Goal: Find specific page/section: Find specific page/section

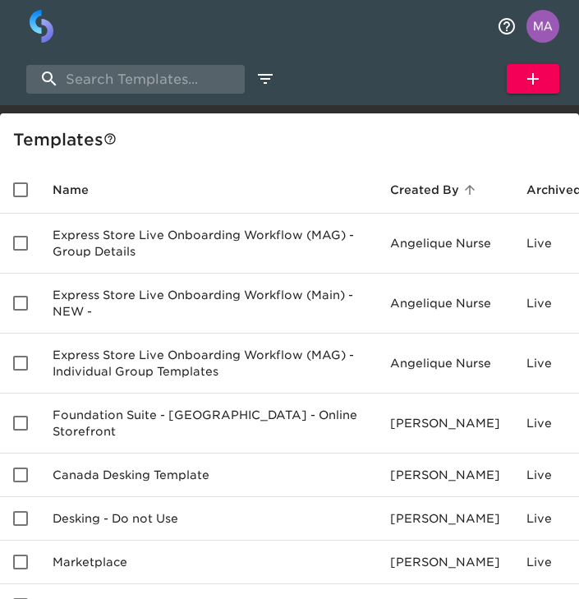
click at [76, 129] on div "Template s" at bounding box center [292, 139] width 559 height 26
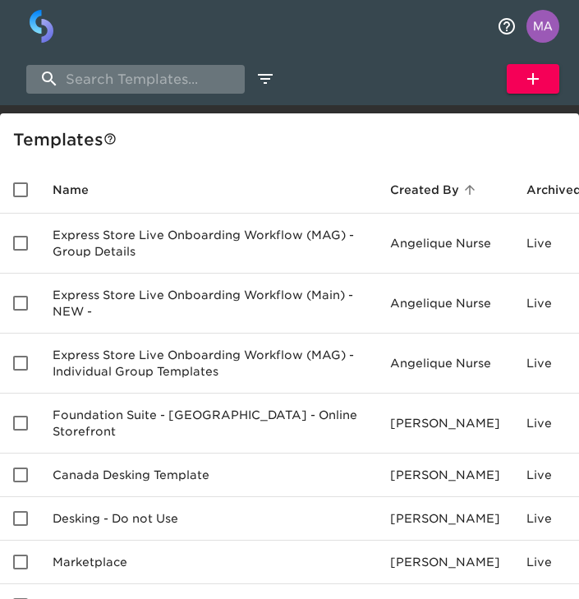
click at [113, 88] on input "search" at bounding box center [135, 79] width 218 height 29
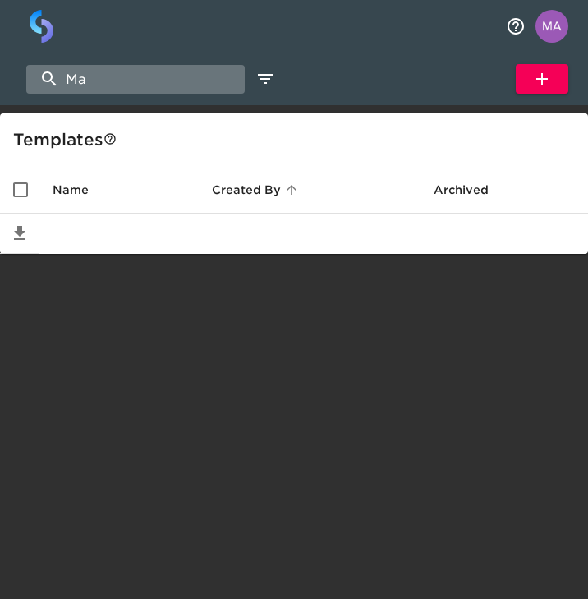
type input "M"
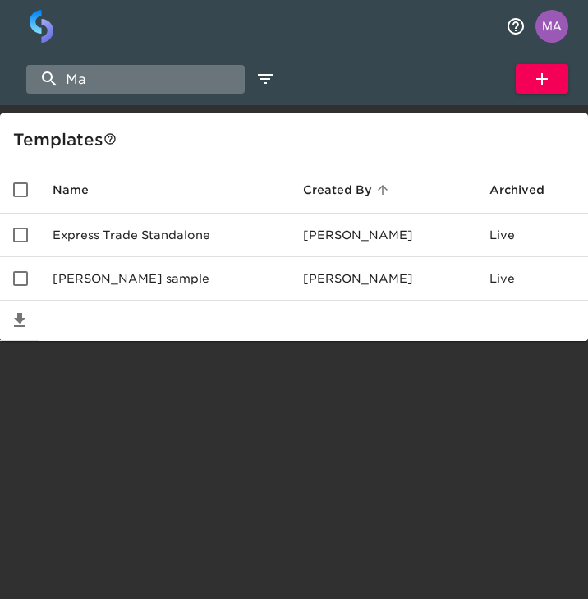
type input "M"
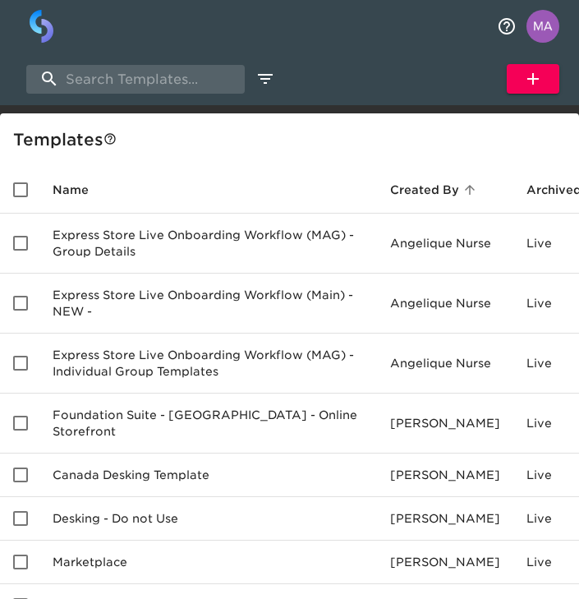
click at [40, 30] on img "button" at bounding box center [42, 26] width 24 height 33
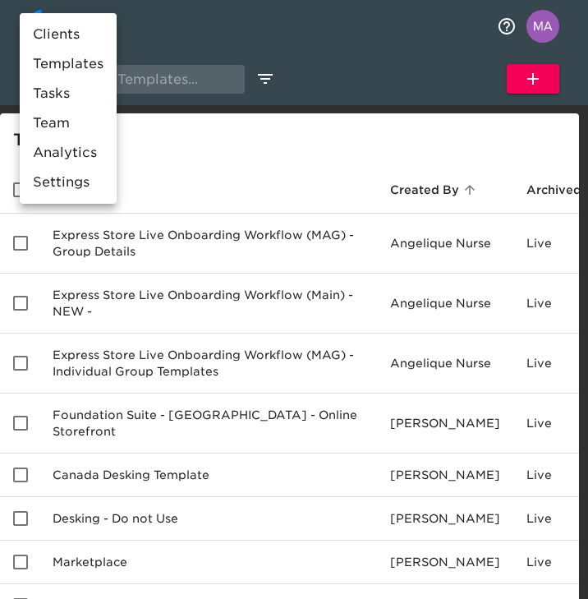
click at [62, 32] on li "Clients" at bounding box center [68, 35] width 97 height 30
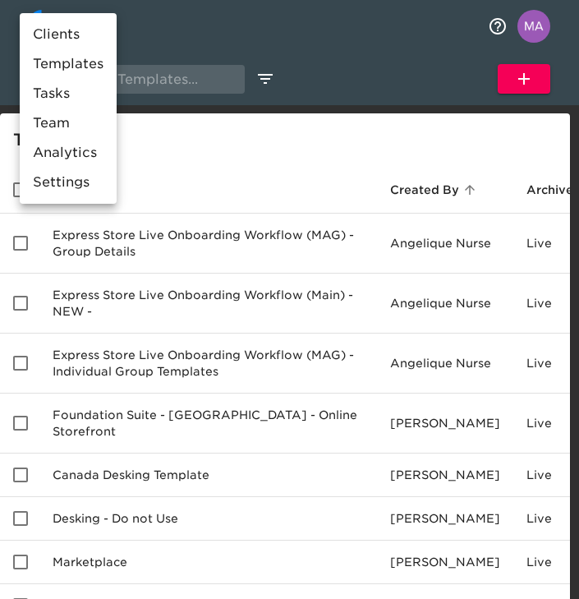
select select "10"
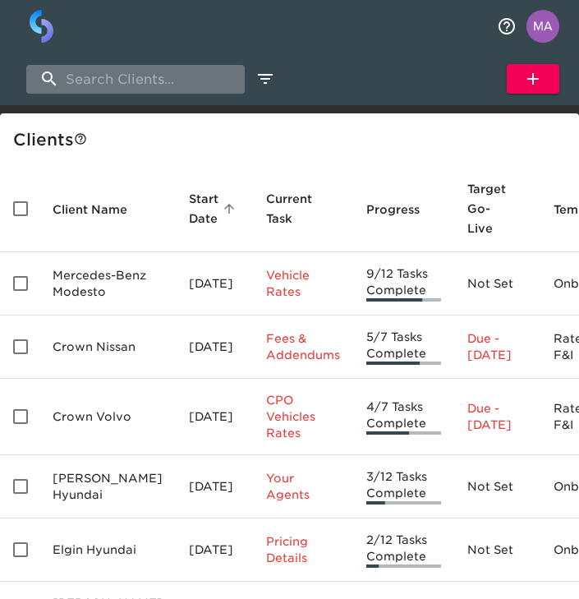
click at [136, 80] on input "search" at bounding box center [135, 79] width 218 height 29
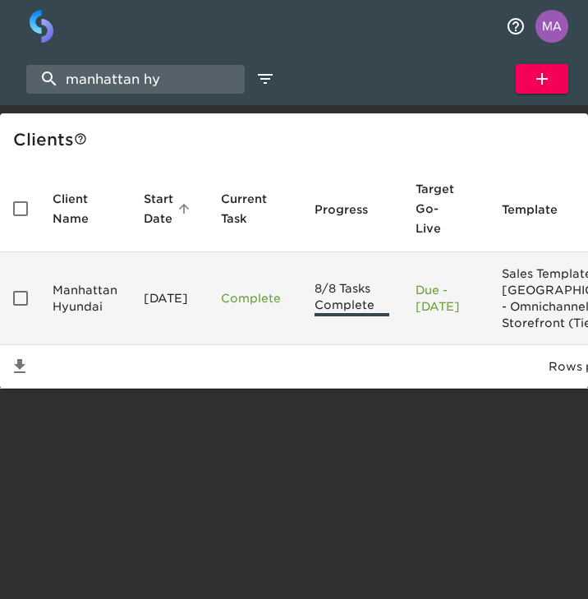
type input "manhattan hy"
click at [108, 301] on td "Manhattan Hyundai" at bounding box center [84, 298] width 91 height 93
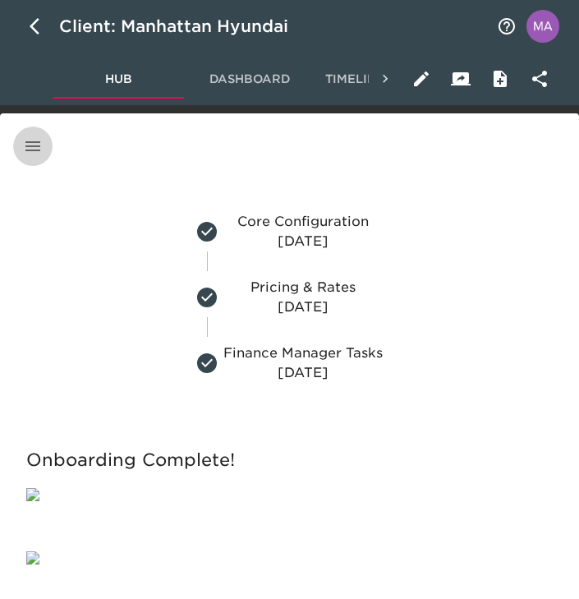
click at [44, 148] on button "button" at bounding box center [32, 145] width 39 height 39
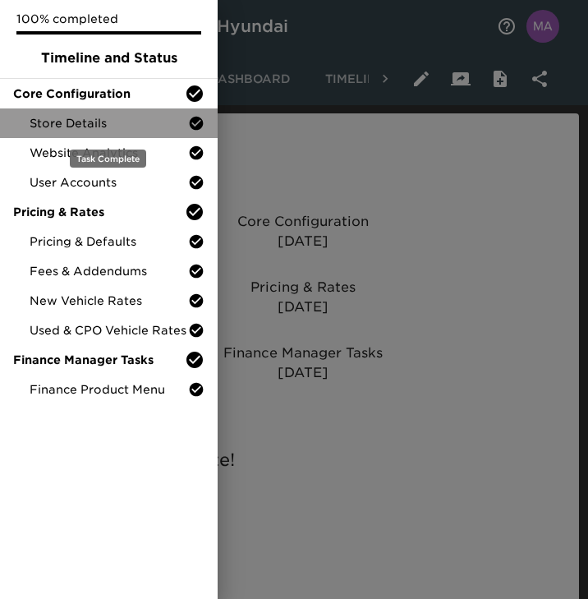
click at [110, 115] on span "Store Details" at bounding box center [109, 123] width 158 height 16
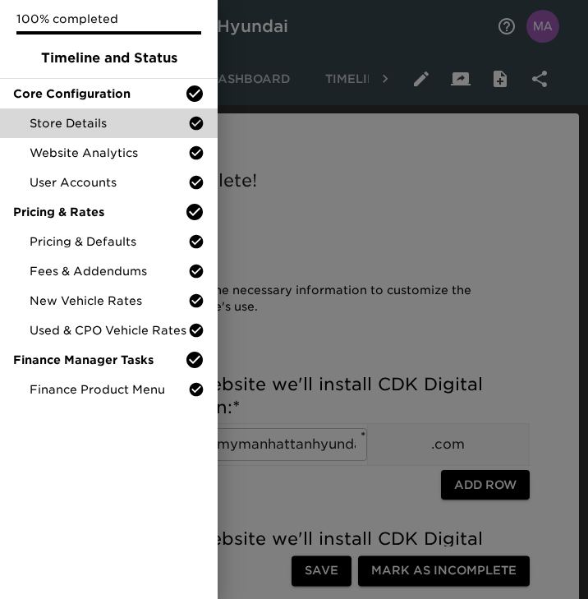
click at [361, 281] on div at bounding box center [294, 299] width 588 height 599
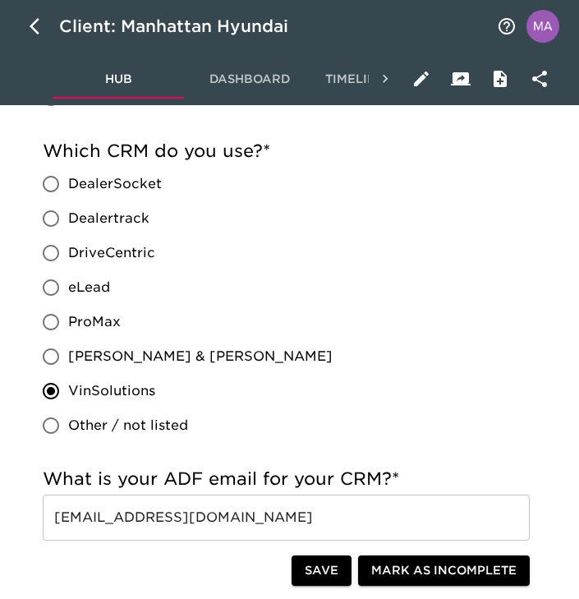
scroll to position [1126, 0]
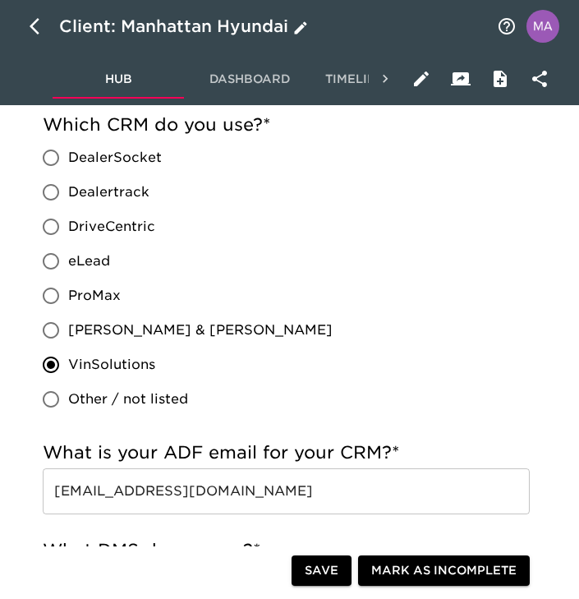
click at [21, 30] on button "button" at bounding box center [39, 26] width 39 height 39
select select "10"
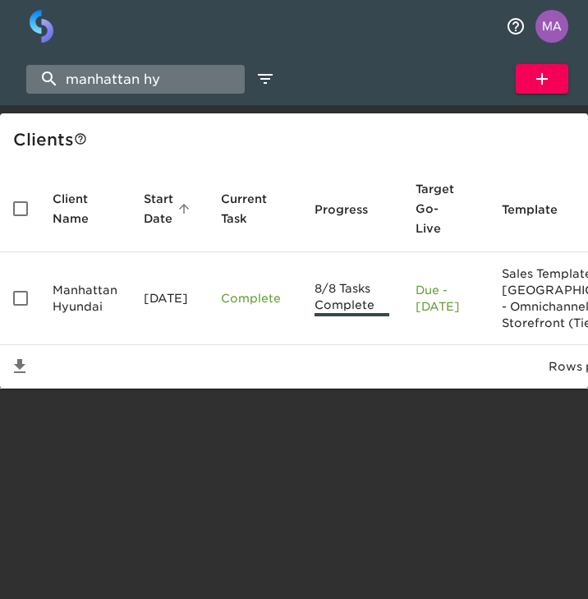
click at [171, 91] on input "manhattan hy" at bounding box center [135, 79] width 218 height 29
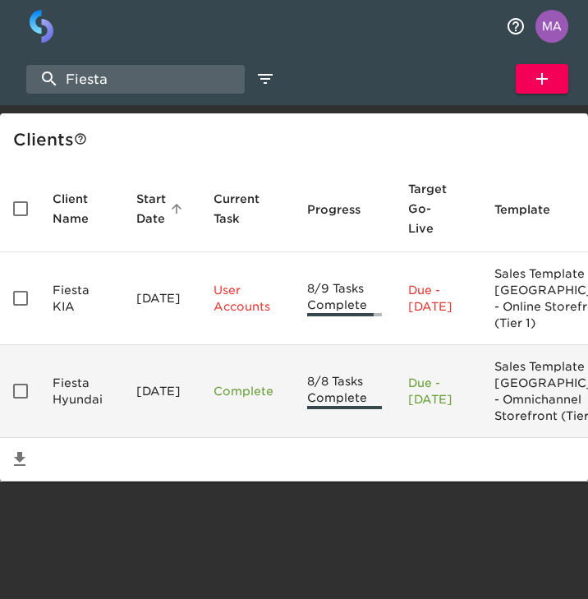
type input "Fiesta"
click at [82, 431] on td "Fiesta Hyundai" at bounding box center [81, 391] width 84 height 93
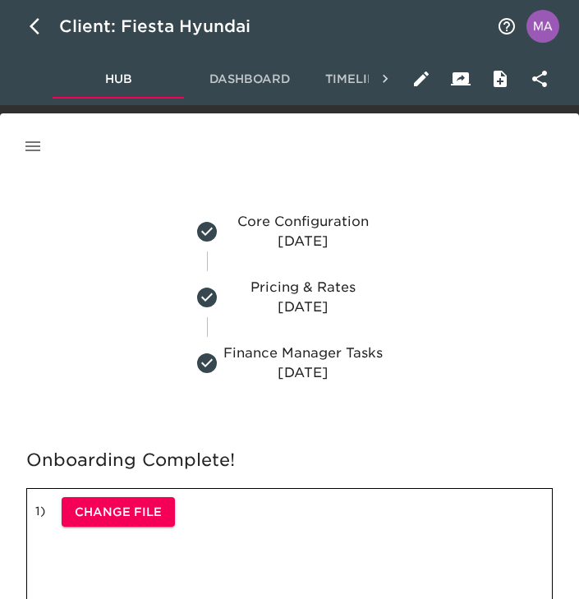
click at [32, 135] on button "button" at bounding box center [32, 145] width 39 height 39
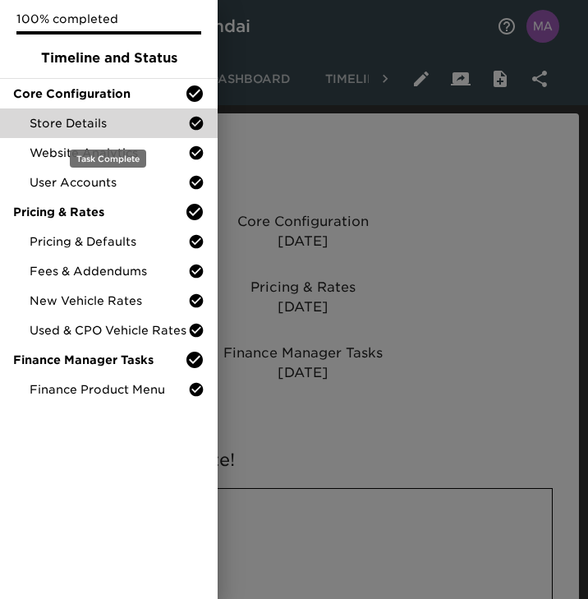
click at [99, 116] on span "Store Details" at bounding box center [109, 123] width 158 height 16
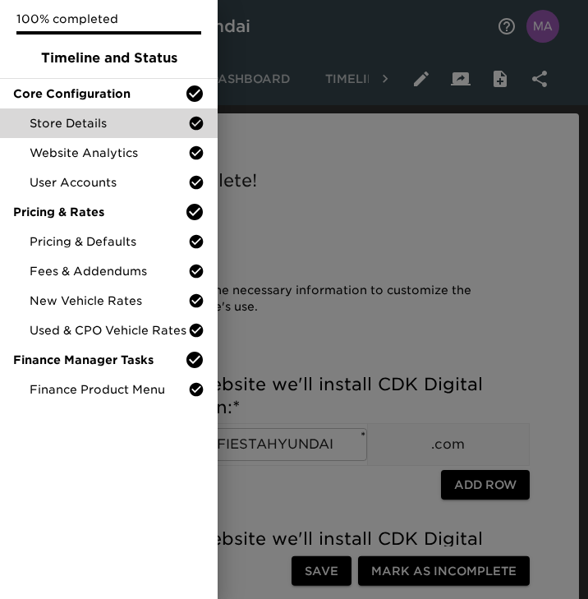
click at [325, 191] on div at bounding box center [294, 299] width 588 height 599
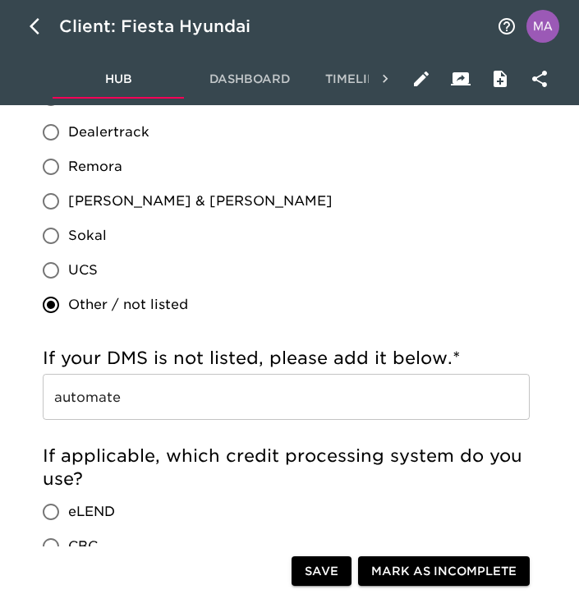
scroll to position [1808, 0]
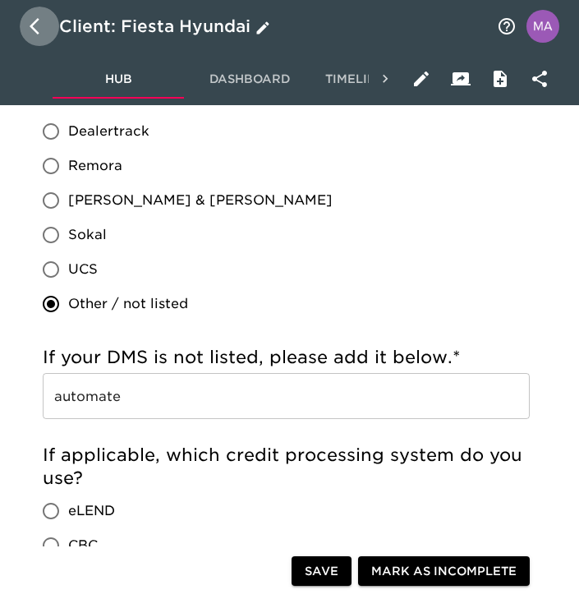
click at [45, 30] on icon "button" at bounding box center [40, 26] width 20 height 20
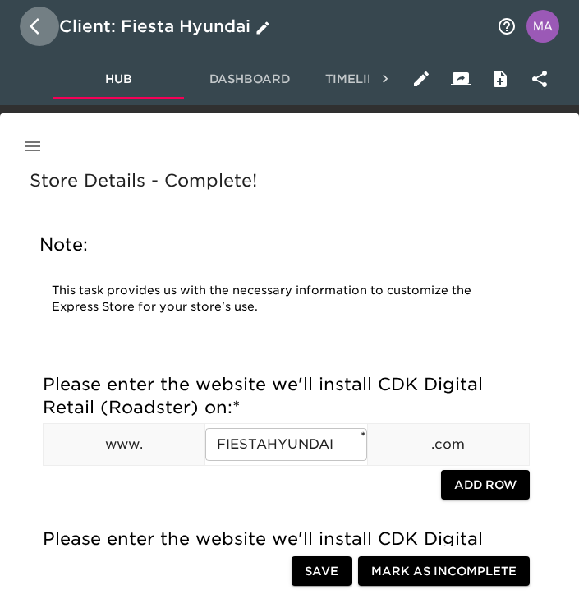
select select "10"
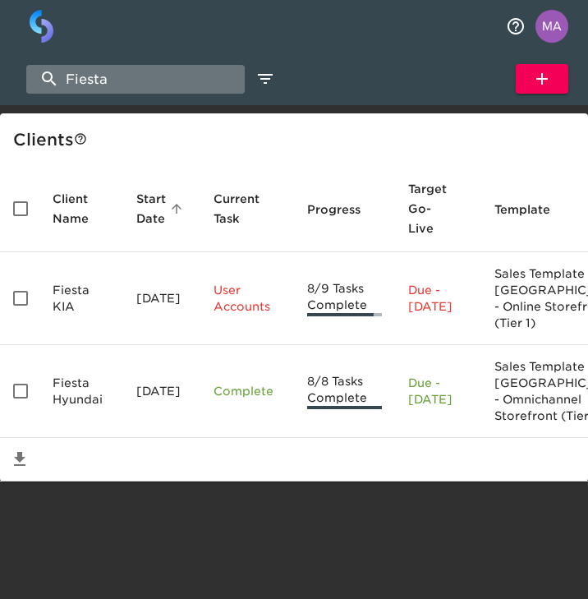
click at [129, 75] on input "Fiesta" at bounding box center [135, 79] width 218 height 29
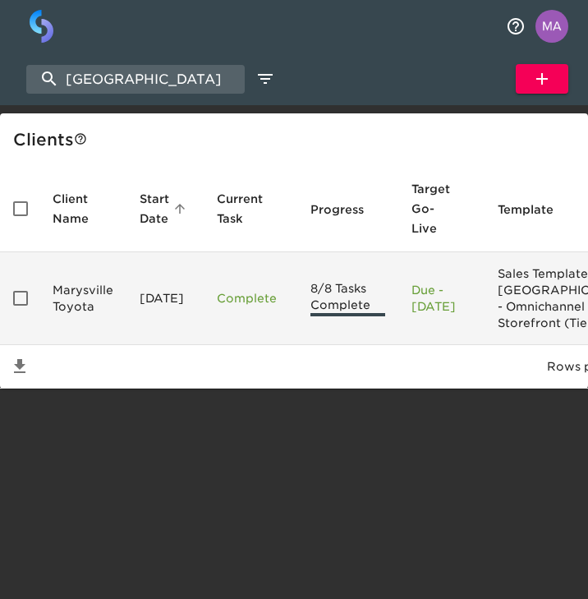
type input "[GEOGRAPHIC_DATA]"
click at [55, 286] on td "Marysville Toyota" at bounding box center [82, 298] width 87 height 93
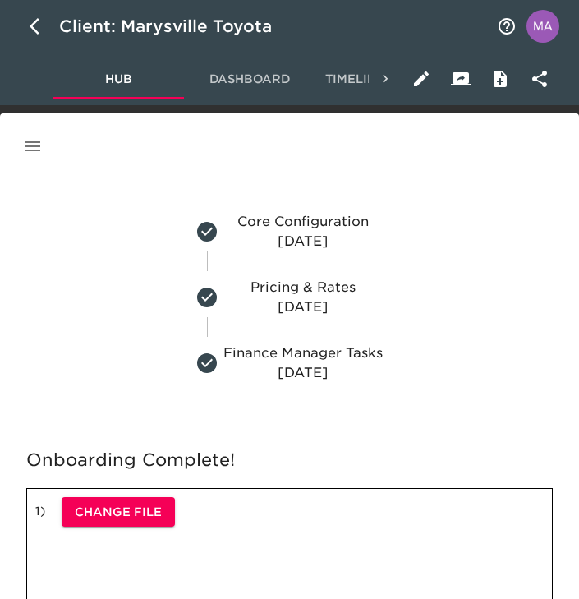
click at [42, 158] on button "button" at bounding box center [32, 145] width 39 height 39
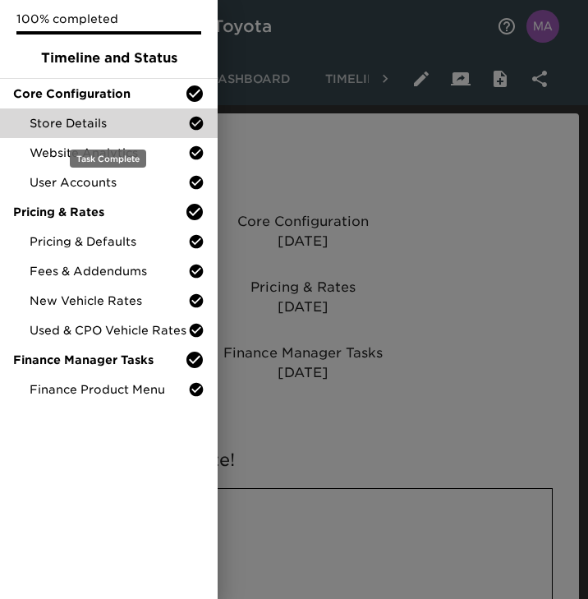
click at [77, 117] on span "Store Details" at bounding box center [109, 123] width 158 height 16
